Goal: Go to known website: Access a specific website the user already knows

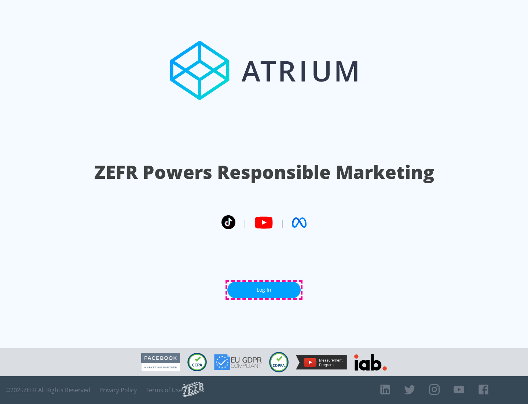
click at [264, 289] on link "Log In" at bounding box center [263, 289] width 73 height 17
